Goal: Task Accomplishment & Management: Use online tool/utility

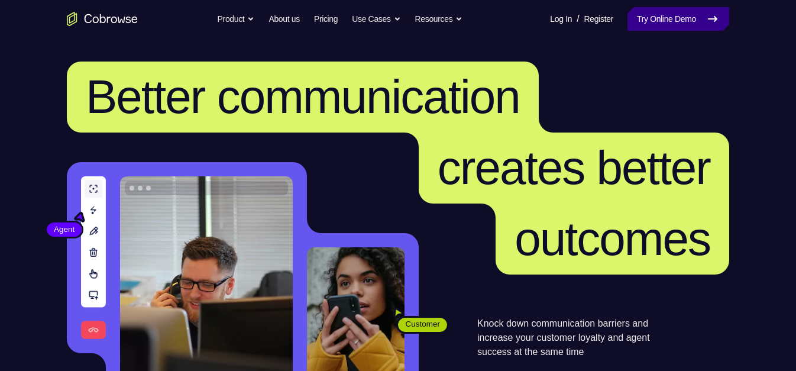
click at [660, 15] on link "Try Online Demo" at bounding box center [679, 19] width 102 height 24
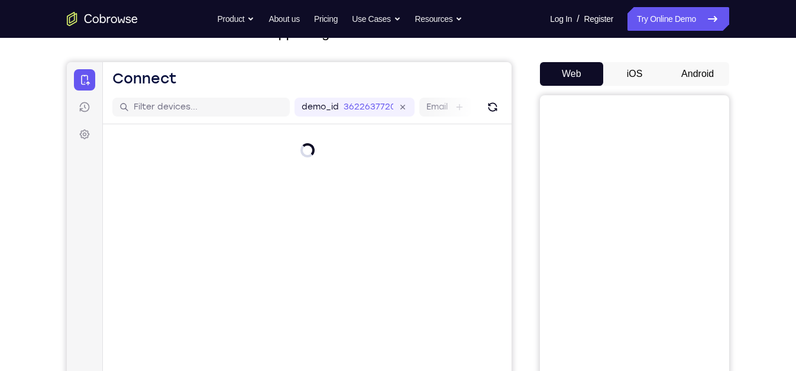
click at [694, 79] on button "Android" at bounding box center [697, 74] width 63 height 24
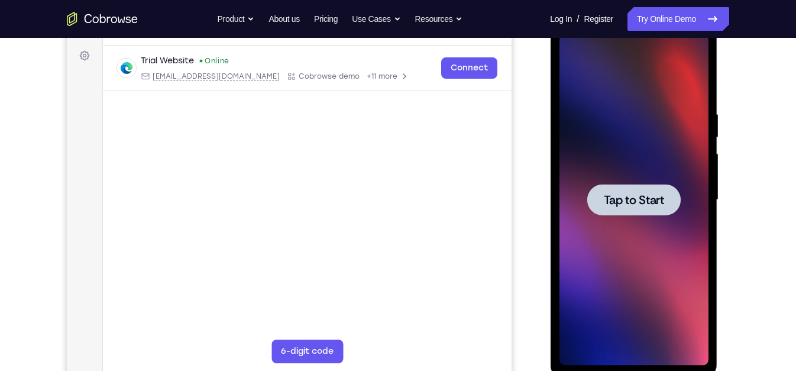
click at [650, 181] on div at bounding box center [633, 199] width 149 height 331
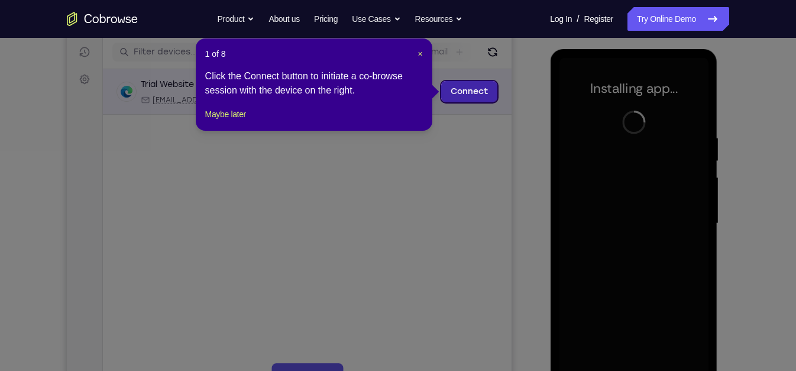
scroll to position [147, 0]
click at [421, 55] on span "×" at bounding box center [420, 53] width 5 height 9
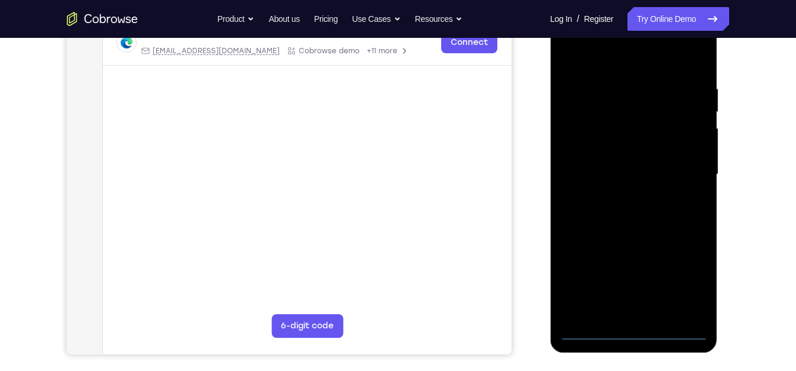
scroll to position [196, 0]
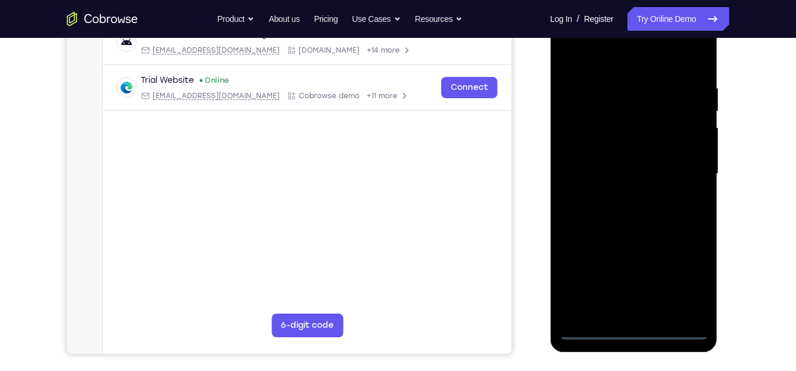
click at [635, 330] on div at bounding box center [633, 173] width 149 height 331
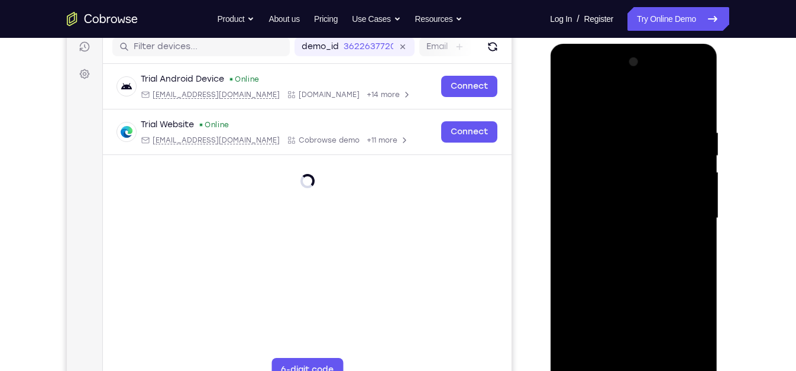
scroll to position [152, 0]
click at [689, 320] on div at bounding box center [633, 218] width 149 height 331
click at [632, 101] on div at bounding box center [633, 218] width 149 height 331
click at [583, 192] on div at bounding box center [633, 218] width 149 height 331
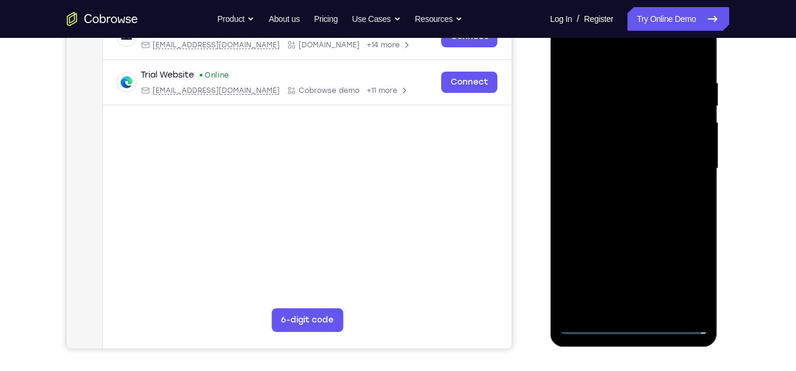
click at [593, 326] on div at bounding box center [633, 168] width 149 height 331
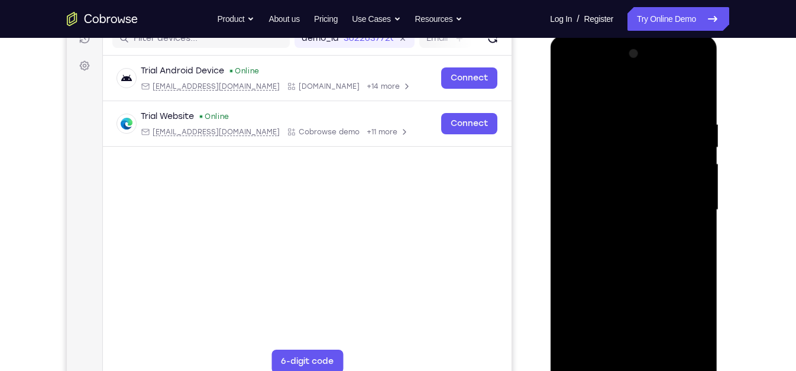
click at [628, 151] on div at bounding box center [633, 209] width 149 height 331
click at [587, 302] on div at bounding box center [633, 209] width 149 height 331
click at [597, 280] on div at bounding box center [633, 209] width 149 height 331
click at [603, 329] on div at bounding box center [633, 209] width 149 height 331
click at [632, 344] on div at bounding box center [633, 209] width 149 height 331
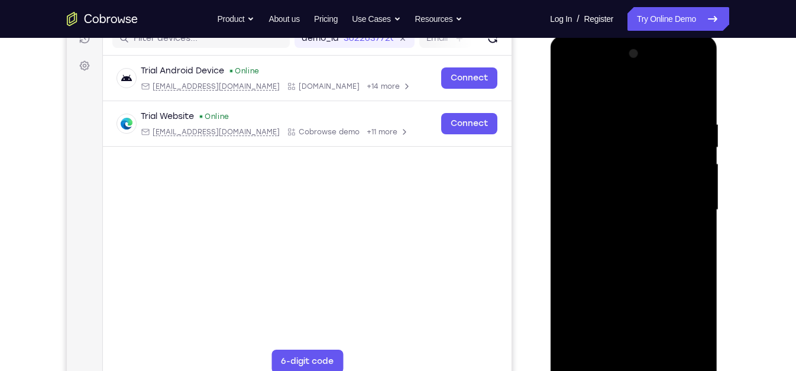
click at [601, 324] on div at bounding box center [633, 209] width 149 height 331
click at [665, 325] on div at bounding box center [633, 209] width 149 height 331
click at [605, 323] on div at bounding box center [633, 209] width 149 height 331
click at [616, 94] on div at bounding box center [633, 209] width 149 height 331
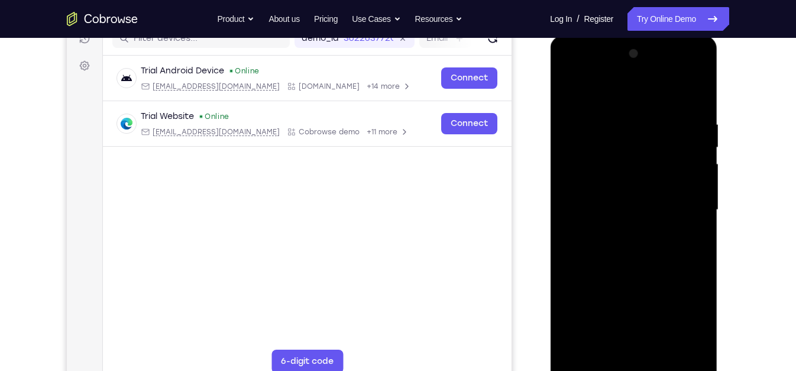
drag, startPoint x: 591, startPoint y: 228, endPoint x: 622, endPoint y: 120, distance: 112.7
click at [622, 120] on div at bounding box center [633, 209] width 149 height 331
click at [592, 244] on div at bounding box center [633, 209] width 149 height 331
click at [611, 291] on div at bounding box center [633, 209] width 149 height 331
drag, startPoint x: 660, startPoint y: 246, endPoint x: 686, endPoint y: 174, distance: 76.5
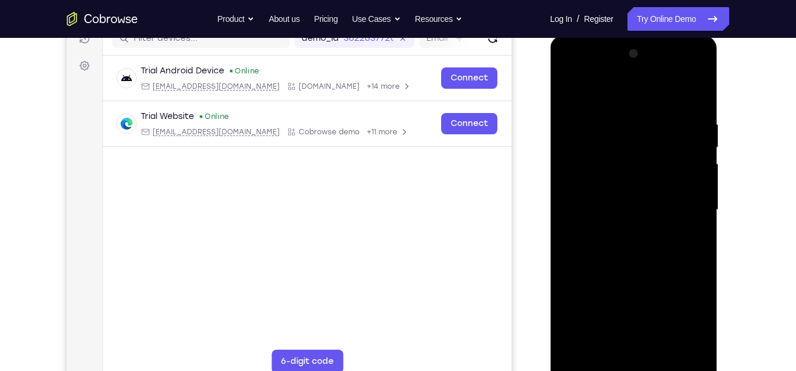
click at [686, 174] on div at bounding box center [633, 209] width 149 height 331
click at [690, 298] on div at bounding box center [633, 209] width 149 height 331
drag, startPoint x: 641, startPoint y: 298, endPoint x: 677, endPoint y: 191, distance: 112.4
click at [677, 191] on div at bounding box center [633, 209] width 149 height 331
click at [571, 93] on div at bounding box center [633, 209] width 149 height 331
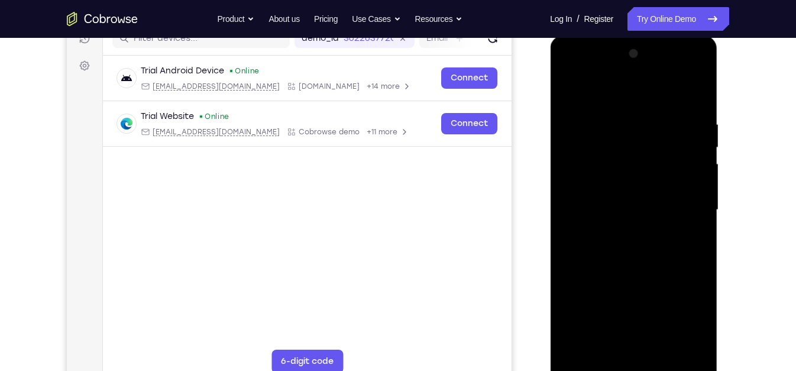
click at [672, 87] on div at bounding box center [633, 209] width 149 height 331
drag, startPoint x: 621, startPoint y: 291, endPoint x: 677, endPoint y: 148, distance: 153.8
click at [677, 148] on div at bounding box center [633, 209] width 149 height 331
drag, startPoint x: 620, startPoint y: 238, endPoint x: 702, endPoint y: 118, distance: 145.0
click at [702, 118] on div at bounding box center [633, 209] width 149 height 331
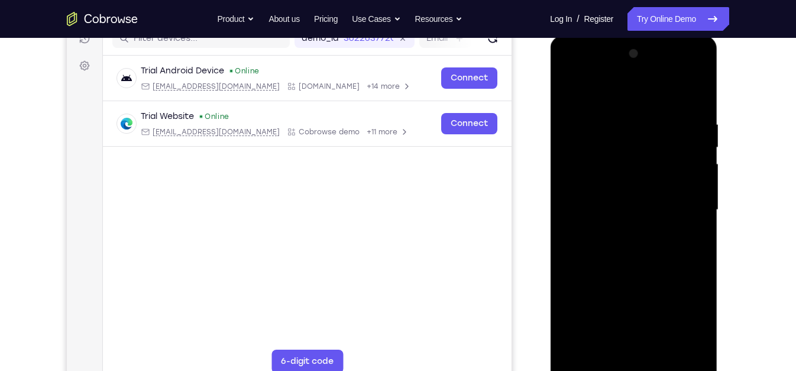
drag, startPoint x: 621, startPoint y: 298, endPoint x: 669, endPoint y: 232, distance: 81.8
click at [669, 232] on div at bounding box center [633, 209] width 149 height 331
drag, startPoint x: 626, startPoint y: 311, endPoint x: 700, endPoint y: 203, distance: 131.4
click at [700, 203] on div at bounding box center [633, 209] width 149 height 331
drag, startPoint x: 623, startPoint y: 301, endPoint x: 718, endPoint y: 162, distance: 168.2
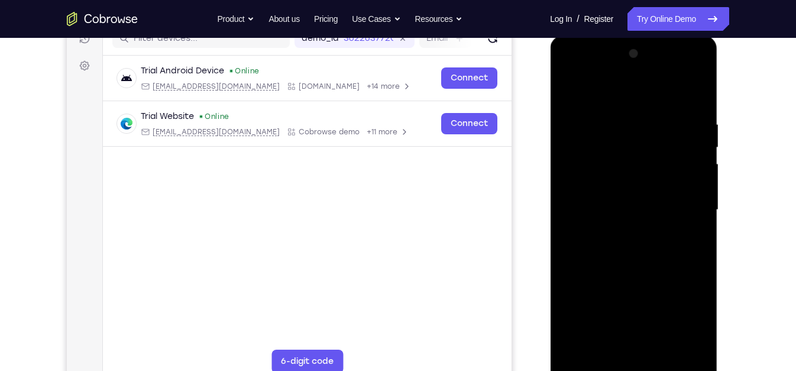
click at [718, 162] on div at bounding box center [634, 212] width 169 height 355
drag, startPoint x: 604, startPoint y: 315, endPoint x: 663, endPoint y: 203, distance: 127.0
click at [663, 203] on div at bounding box center [633, 209] width 149 height 331
drag, startPoint x: 633, startPoint y: 321, endPoint x: 666, endPoint y: 188, distance: 137.1
click at [666, 188] on div at bounding box center [633, 209] width 149 height 331
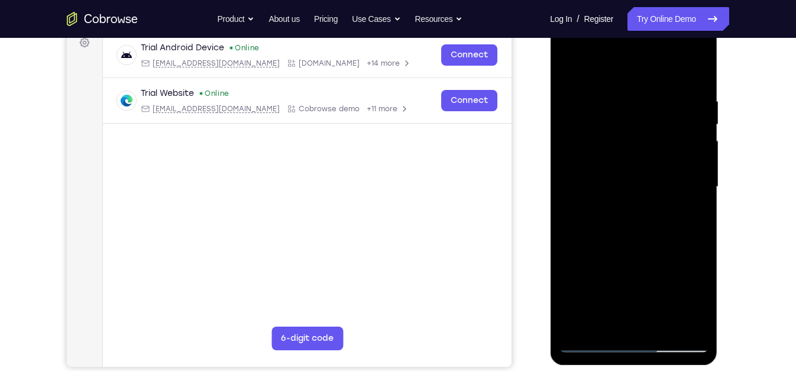
scroll to position [184, 0]
drag, startPoint x: 653, startPoint y: 283, endPoint x: 697, endPoint y: 156, distance: 134.7
click at [697, 156] on div at bounding box center [633, 186] width 149 height 331
drag, startPoint x: 607, startPoint y: 302, endPoint x: 665, endPoint y: 206, distance: 112.8
click at [665, 206] on div at bounding box center [633, 186] width 149 height 331
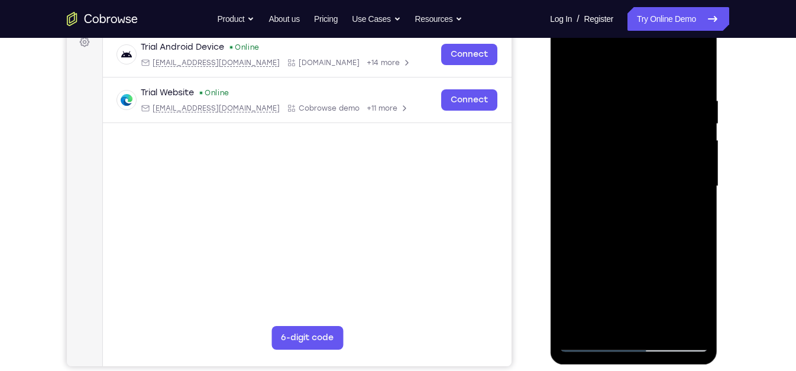
drag, startPoint x: 638, startPoint y: 299, endPoint x: 723, endPoint y: 139, distance: 181.5
click at [719, 139] on html "Online web based iOS Simulators and Android Emulators. Run iPhone, iPad, Mobile…" at bounding box center [634, 189] width 169 height 355
drag, startPoint x: 633, startPoint y: 189, endPoint x: 652, endPoint y: 162, distance: 32.7
click at [652, 162] on div at bounding box center [633, 186] width 149 height 331
drag, startPoint x: 626, startPoint y: 254, endPoint x: 694, endPoint y: 108, distance: 160.4
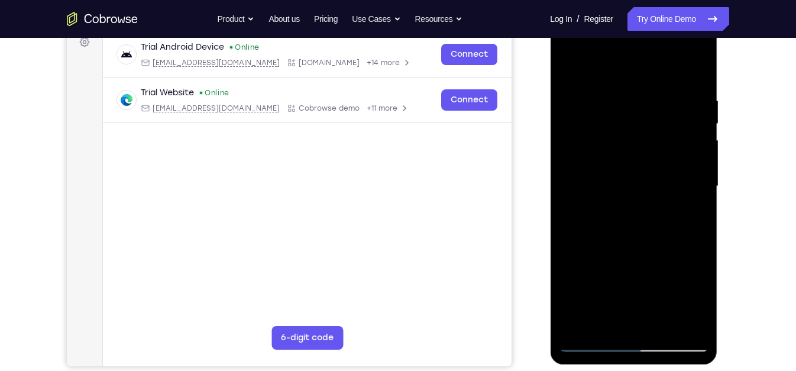
click at [694, 108] on div at bounding box center [633, 186] width 149 height 331
drag, startPoint x: 586, startPoint y: 298, endPoint x: 660, endPoint y: 166, distance: 151.4
click at [660, 166] on div at bounding box center [633, 186] width 149 height 331
drag, startPoint x: 608, startPoint y: 305, endPoint x: 702, endPoint y: 138, distance: 191.5
click at [702, 138] on div at bounding box center [633, 186] width 149 height 331
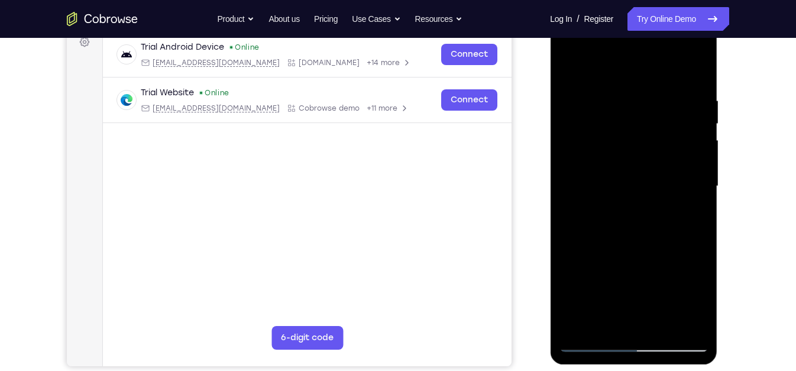
drag, startPoint x: 609, startPoint y: 280, endPoint x: 664, endPoint y: 198, distance: 98.6
click at [664, 198] on div at bounding box center [633, 186] width 149 height 331
drag, startPoint x: 660, startPoint y: 298, endPoint x: 721, endPoint y: 157, distance: 152.9
click at [719, 157] on html "Online web based iOS Simulators and Android Emulators. Run iPhone, iPad, Mobile…" at bounding box center [634, 189] width 169 height 355
drag, startPoint x: 648, startPoint y: 303, endPoint x: 695, endPoint y: 209, distance: 105.3
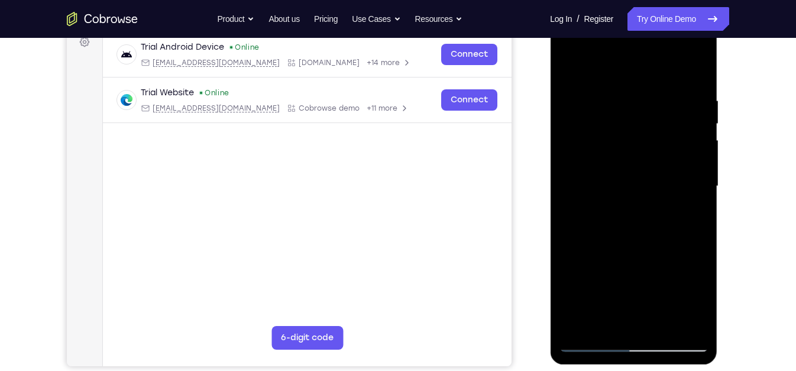
click at [695, 209] on div at bounding box center [633, 186] width 149 height 331
drag, startPoint x: 616, startPoint y: 321, endPoint x: 689, endPoint y: 195, distance: 145.8
click at [689, 195] on div at bounding box center [633, 186] width 149 height 331
drag, startPoint x: 621, startPoint y: 287, endPoint x: 683, endPoint y: 201, distance: 106.0
click at [683, 201] on div at bounding box center [633, 186] width 149 height 331
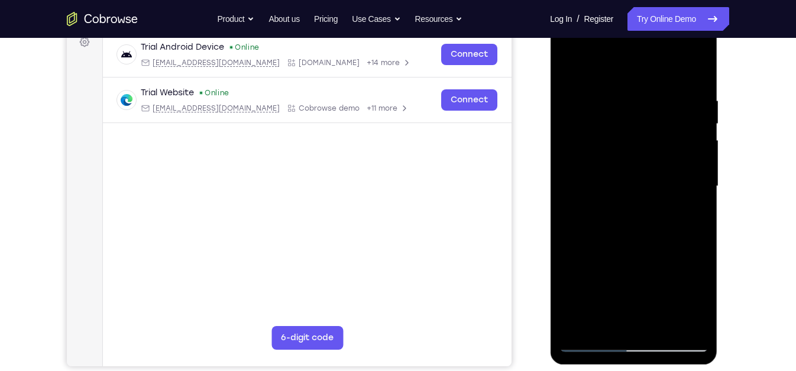
drag, startPoint x: 617, startPoint y: 283, endPoint x: 702, endPoint y: 154, distance: 153.7
click at [702, 154] on div at bounding box center [633, 186] width 149 height 331
drag, startPoint x: 612, startPoint y: 288, endPoint x: 689, endPoint y: 149, distance: 158.9
click at [689, 149] on div at bounding box center [633, 186] width 149 height 331
drag, startPoint x: 608, startPoint y: 304, endPoint x: 681, endPoint y: 159, distance: 163.0
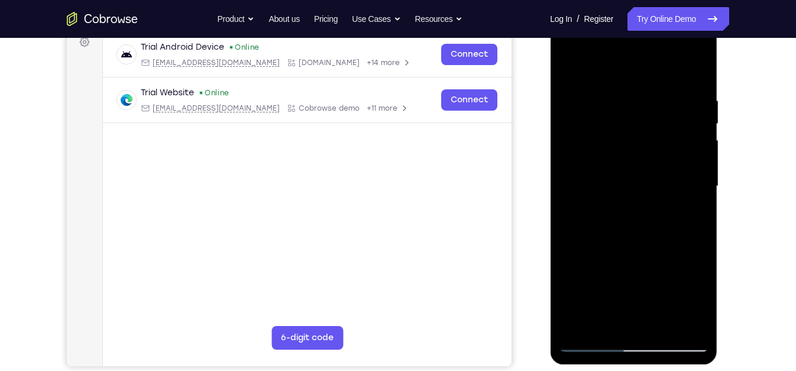
click at [681, 159] on div at bounding box center [633, 186] width 149 height 331
drag, startPoint x: 618, startPoint y: 258, endPoint x: 668, endPoint y: 158, distance: 112.7
click at [668, 158] on div at bounding box center [633, 186] width 149 height 331
drag, startPoint x: 655, startPoint y: 140, endPoint x: 670, endPoint y: 107, distance: 36.0
click at [670, 107] on div at bounding box center [633, 186] width 149 height 331
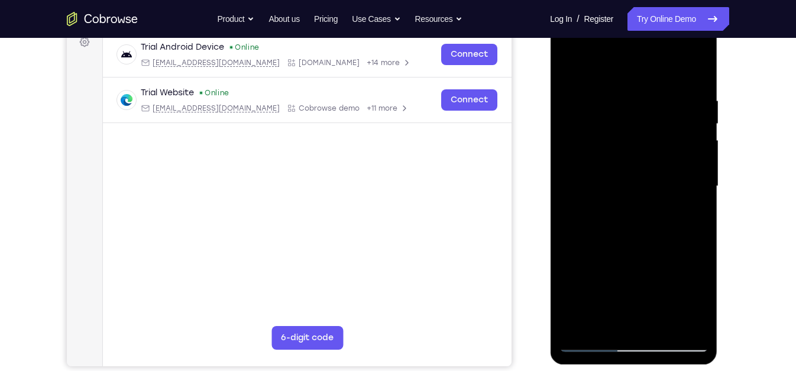
drag, startPoint x: 634, startPoint y: 257, endPoint x: 668, endPoint y: 192, distance: 73.0
click at [668, 192] on div at bounding box center [633, 186] width 149 height 331
drag, startPoint x: 621, startPoint y: 300, endPoint x: 686, endPoint y: 185, distance: 132.9
click at [686, 185] on div at bounding box center [633, 186] width 149 height 331
drag, startPoint x: 615, startPoint y: 306, endPoint x: 697, endPoint y: 176, distance: 153.9
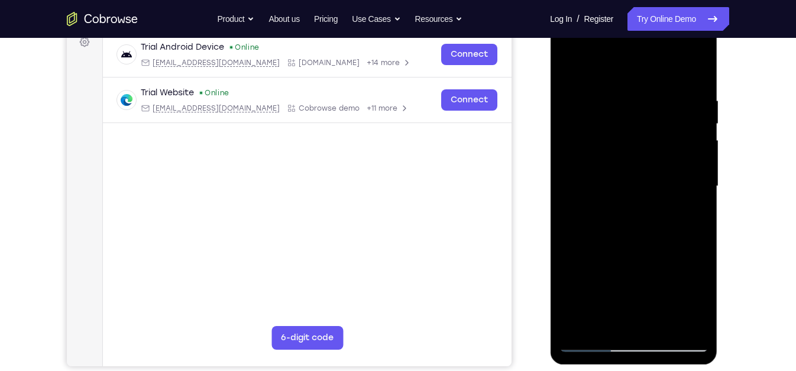
click at [697, 176] on div at bounding box center [633, 186] width 149 height 331
drag, startPoint x: 625, startPoint y: 280, endPoint x: 678, endPoint y: 186, distance: 108.1
click at [678, 186] on div at bounding box center [633, 186] width 149 height 331
click at [667, 270] on div at bounding box center [633, 186] width 149 height 331
drag, startPoint x: 693, startPoint y: 225, endPoint x: 706, endPoint y: 157, distance: 69.1
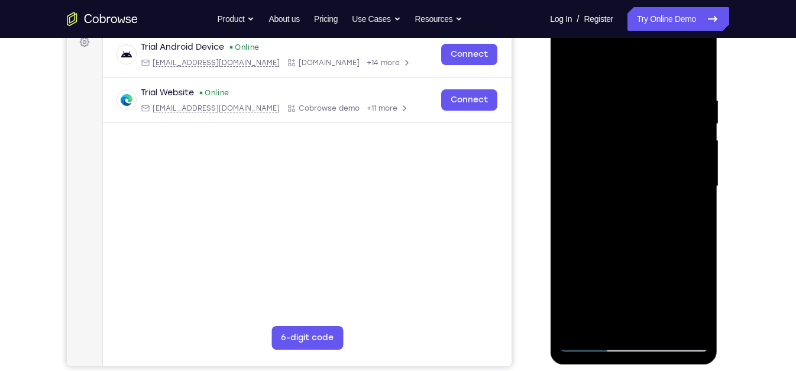
click at [706, 157] on div at bounding box center [633, 186] width 149 height 331
drag, startPoint x: 611, startPoint y: 295, endPoint x: 647, endPoint y: 214, distance: 88.5
click at [647, 214] on div at bounding box center [633, 186] width 149 height 331
drag, startPoint x: 607, startPoint y: 255, endPoint x: 654, endPoint y: 153, distance: 112.5
click at [654, 153] on div at bounding box center [633, 186] width 149 height 331
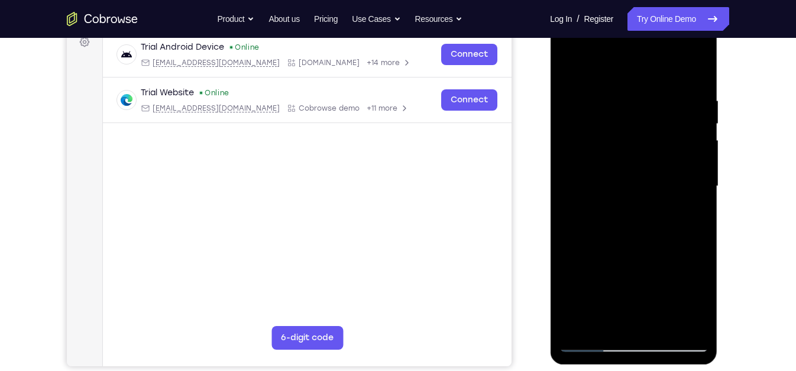
drag, startPoint x: 668, startPoint y: 142, endPoint x: 661, endPoint y: 162, distance: 21.3
click at [661, 162] on div at bounding box center [633, 186] width 149 height 331
drag, startPoint x: 662, startPoint y: 332, endPoint x: 684, endPoint y: 283, distance: 53.2
click at [684, 283] on div at bounding box center [633, 186] width 149 height 331
drag, startPoint x: 673, startPoint y: 295, endPoint x: 689, endPoint y: 186, distance: 110.7
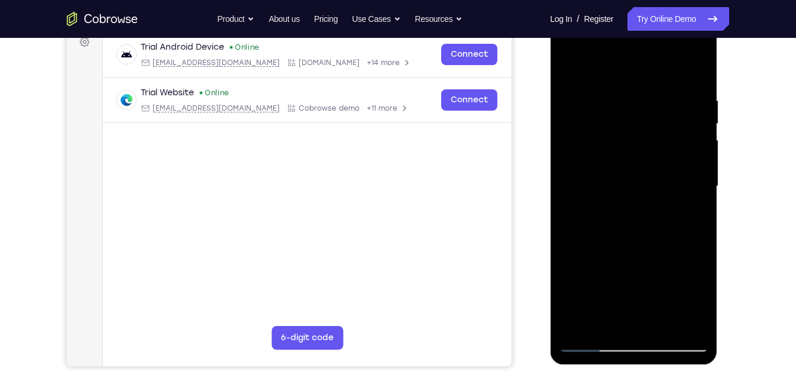
click at [689, 186] on div at bounding box center [633, 186] width 149 height 331
drag, startPoint x: 655, startPoint y: 283, endPoint x: 684, endPoint y: 186, distance: 101.2
click at [684, 186] on div at bounding box center [633, 186] width 149 height 331
drag, startPoint x: 603, startPoint y: 286, endPoint x: 682, endPoint y: 152, distance: 155.9
click at [682, 152] on div at bounding box center [633, 186] width 149 height 331
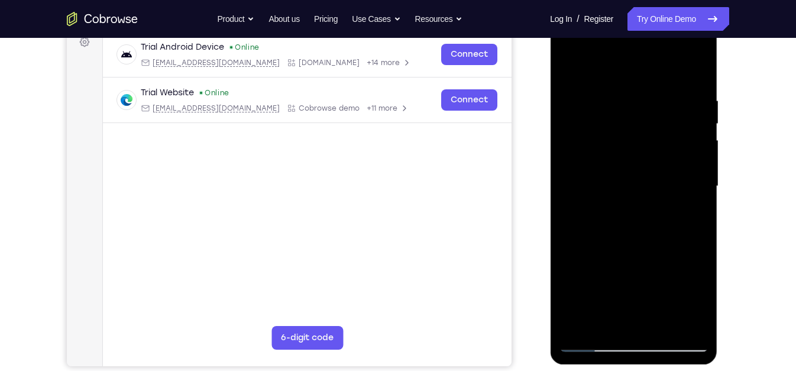
drag, startPoint x: 639, startPoint y: 171, endPoint x: 646, endPoint y: 341, distance: 169.9
click at [646, 341] on div at bounding box center [633, 186] width 149 height 331
click at [632, 63] on div at bounding box center [633, 186] width 149 height 331
click at [632, 67] on div at bounding box center [633, 186] width 149 height 331
drag, startPoint x: 631, startPoint y: 294, endPoint x: 658, endPoint y: 155, distance: 141.8
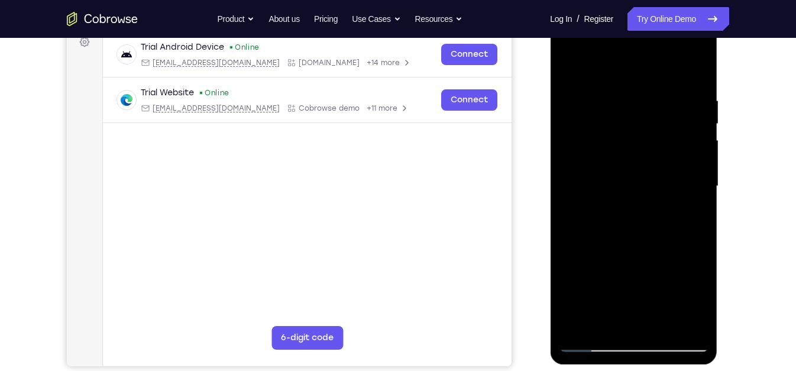
click at [658, 155] on div at bounding box center [633, 186] width 149 height 331
drag, startPoint x: 616, startPoint y: 265, endPoint x: 672, endPoint y: 168, distance: 111.8
click at [672, 168] on div at bounding box center [633, 186] width 149 height 331
drag, startPoint x: 645, startPoint y: 303, endPoint x: 677, endPoint y: 197, distance: 110.8
click at [677, 197] on div at bounding box center [633, 186] width 149 height 331
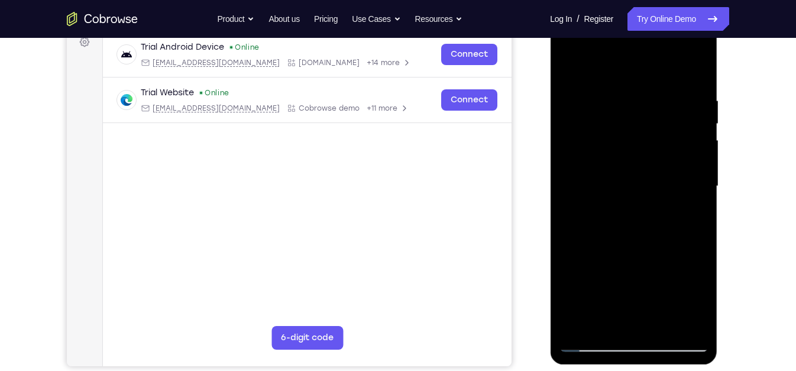
drag, startPoint x: 623, startPoint y: 290, endPoint x: 687, endPoint y: 137, distance: 165.4
click at [687, 137] on div at bounding box center [633, 186] width 149 height 331
drag, startPoint x: 620, startPoint y: 250, endPoint x: 692, endPoint y: 108, distance: 158.7
click at [692, 108] on div at bounding box center [633, 186] width 149 height 331
drag, startPoint x: 618, startPoint y: 232, endPoint x: 693, endPoint y: 108, distance: 144.4
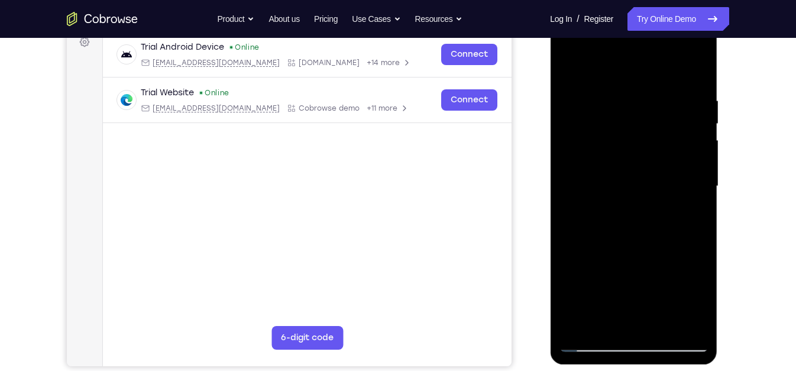
click at [693, 108] on div at bounding box center [633, 186] width 149 height 331
drag, startPoint x: 620, startPoint y: 202, endPoint x: 671, endPoint y: 128, distance: 89.7
click at [671, 128] on div at bounding box center [633, 186] width 149 height 331
drag, startPoint x: 603, startPoint y: 245, endPoint x: 701, endPoint y: 97, distance: 177.7
click at [701, 97] on div at bounding box center [633, 186] width 149 height 331
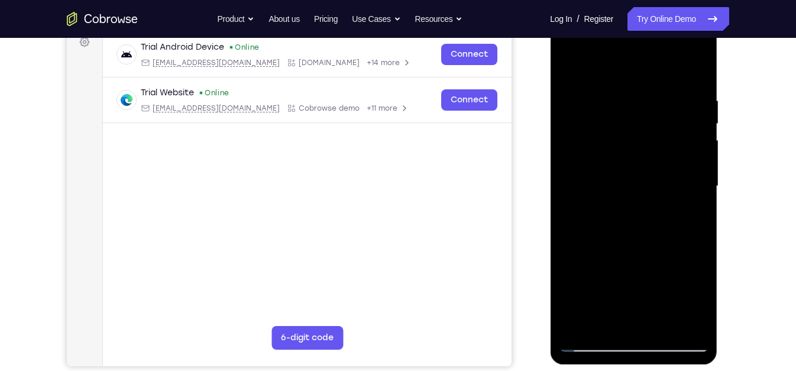
drag, startPoint x: 606, startPoint y: 293, endPoint x: 685, endPoint y: 96, distance: 211.8
click at [685, 96] on div at bounding box center [633, 186] width 149 height 331
drag, startPoint x: 605, startPoint y: 263, endPoint x: 684, endPoint y: 120, distance: 163.6
click at [684, 120] on div at bounding box center [633, 186] width 149 height 331
drag, startPoint x: 615, startPoint y: 321, endPoint x: 684, endPoint y: 134, distance: 199.5
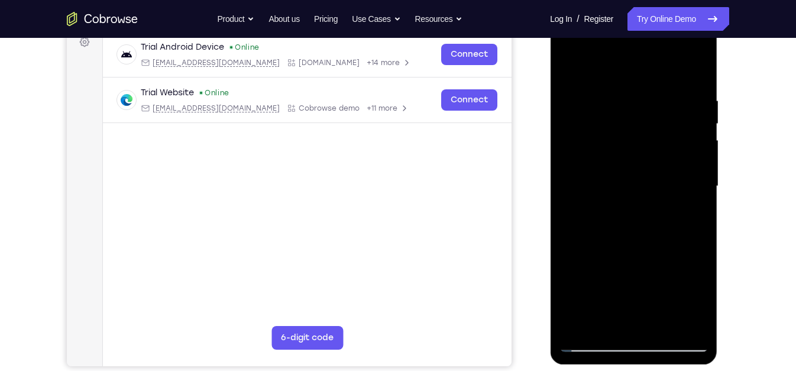
click at [684, 134] on div at bounding box center [633, 186] width 149 height 331
drag, startPoint x: 608, startPoint y: 264, endPoint x: 680, endPoint y: 125, distance: 156.6
click at [680, 125] on div at bounding box center [633, 186] width 149 height 331
drag, startPoint x: 613, startPoint y: 309, endPoint x: 665, endPoint y: 167, distance: 151.8
click at [665, 167] on div at bounding box center [633, 186] width 149 height 331
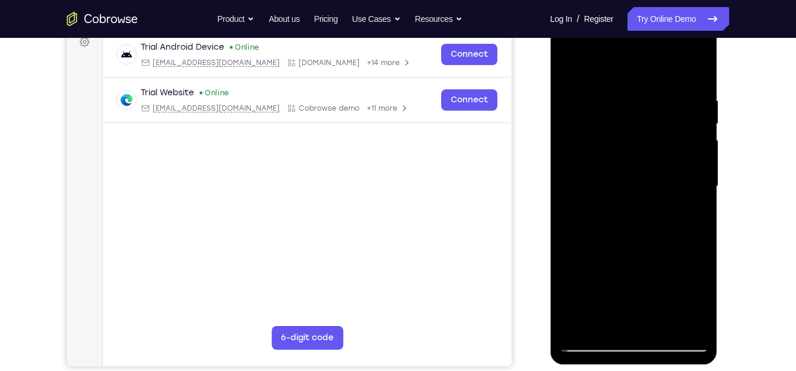
drag, startPoint x: 622, startPoint y: 233, endPoint x: 661, endPoint y: 167, distance: 76.4
click at [661, 167] on div at bounding box center [633, 186] width 149 height 331
drag, startPoint x: 601, startPoint y: 266, endPoint x: 681, endPoint y: 105, distance: 179.9
click at [681, 105] on div at bounding box center [633, 186] width 149 height 331
drag, startPoint x: 617, startPoint y: 301, endPoint x: 657, endPoint y: 138, distance: 167.4
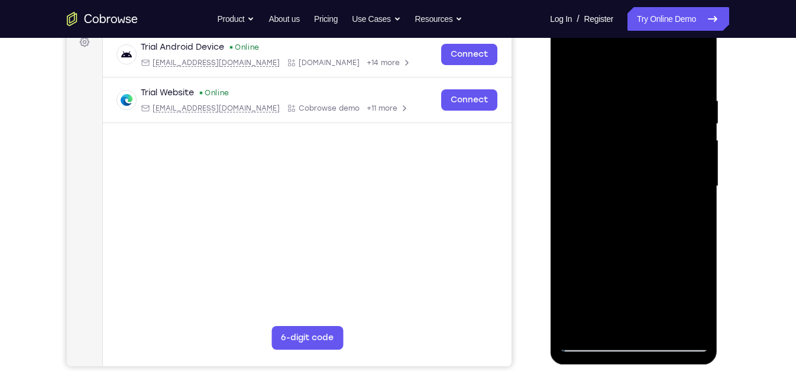
click at [657, 138] on div at bounding box center [633, 186] width 149 height 331
drag, startPoint x: 613, startPoint y: 297, endPoint x: 670, endPoint y: 108, distance: 197.1
click at [670, 108] on div at bounding box center [633, 186] width 149 height 331
drag, startPoint x: 638, startPoint y: 176, endPoint x: 673, endPoint y: 124, distance: 62.7
click at [673, 124] on div at bounding box center [633, 186] width 149 height 331
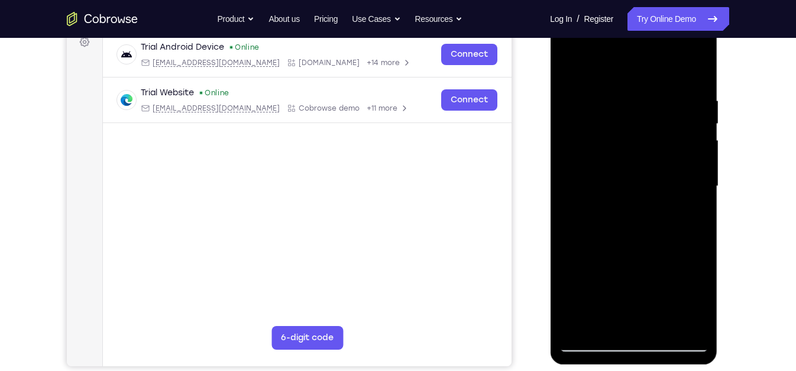
drag, startPoint x: 631, startPoint y: 281, endPoint x: 679, endPoint y: 169, distance: 122.4
click at [679, 169] on div at bounding box center [633, 186] width 149 height 331
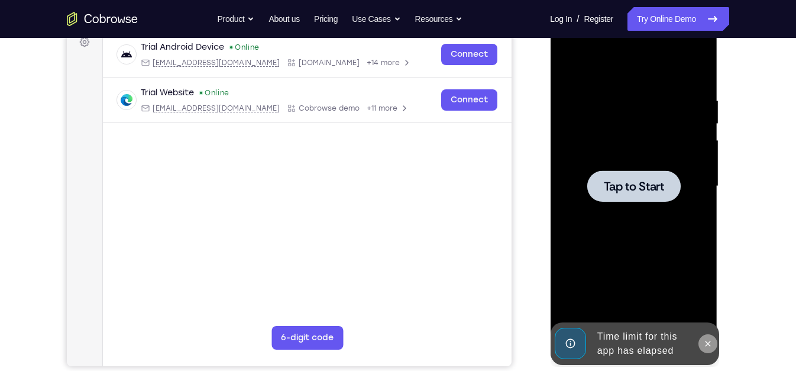
click at [709, 338] on button at bounding box center [707, 343] width 19 height 19
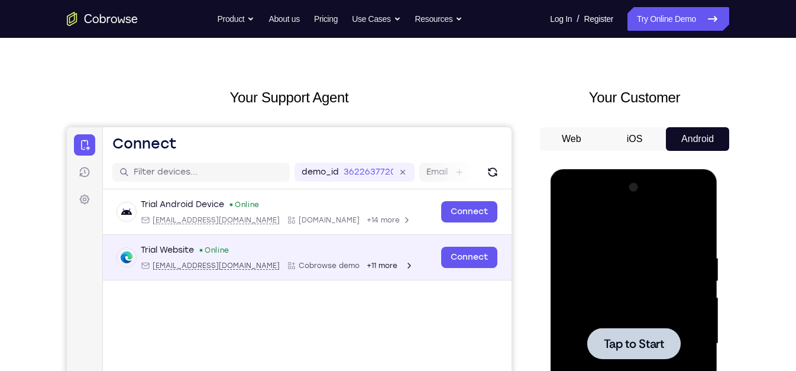
scroll to position [0, 0]
